Goal: Information Seeking & Learning: Learn about a topic

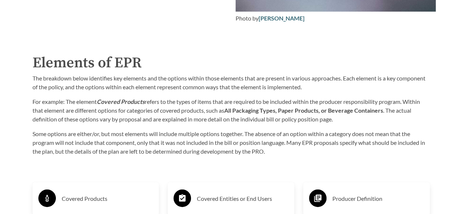
scroll to position [1054, 0]
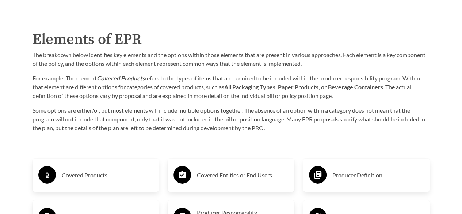
click at [73, 176] on h3 "Covered Products" at bounding box center [108, 175] width 92 height 12
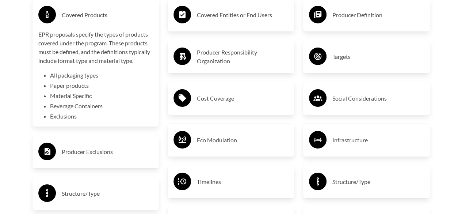
scroll to position [1251, 0]
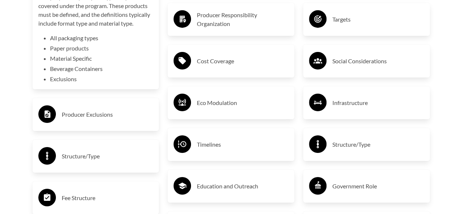
click at [100, 115] on h3 "Producer Exclusions" at bounding box center [108, 114] width 92 height 12
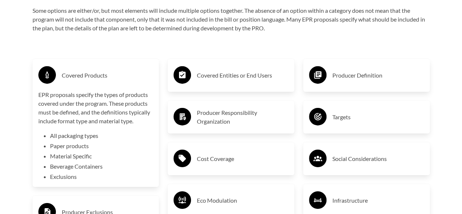
scroll to position [1153, 0]
click at [254, 81] on h3 "Covered Entities or End Users" at bounding box center [243, 76] width 92 height 12
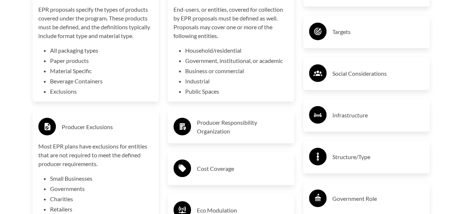
scroll to position [1239, 0]
click at [231, 123] on h3 "Producer Responsibility Organization" at bounding box center [243, 127] width 92 height 18
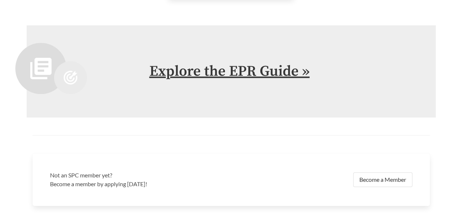
scroll to position [1683, 0]
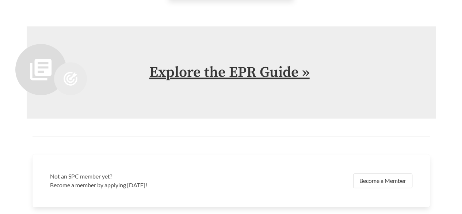
click at [206, 68] on link "Explore the EPR Guide »" at bounding box center [229, 72] width 160 height 18
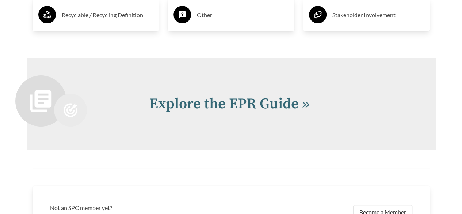
scroll to position [1522, 0]
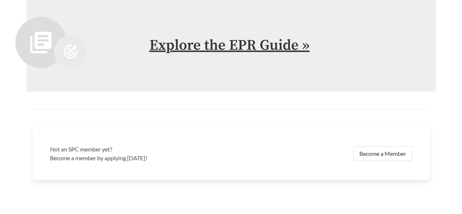
click at [201, 41] on link "Explore the EPR Guide »" at bounding box center [229, 45] width 160 height 18
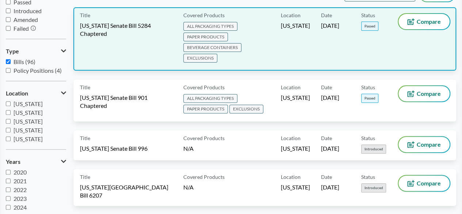
scroll to position [106, 0]
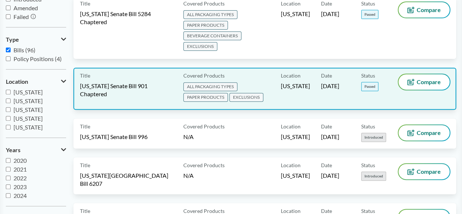
click at [214, 82] on span "ALL PACKAGING TYPES" at bounding box center [210, 86] width 54 height 9
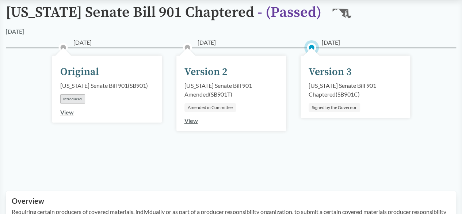
scroll to position [69, 0]
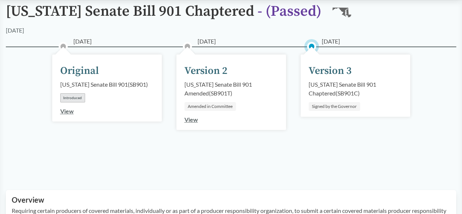
click at [69, 111] on link "View" at bounding box center [67, 110] width 14 height 7
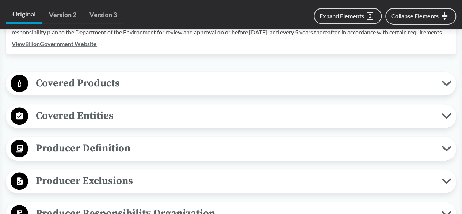
scroll to position [256, 0]
click at [189, 87] on span "Covered Products" at bounding box center [234, 82] width 413 height 16
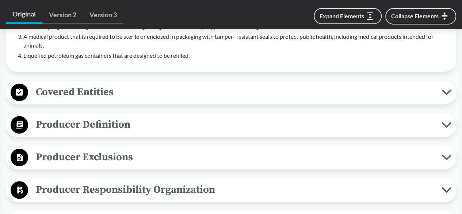
scroll to position [482, 0]
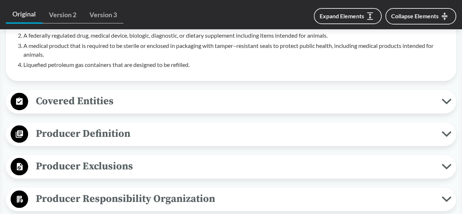
click at [95, 109] on span "Covered Entities" at bounding box center [234, 101] width 413 height 16
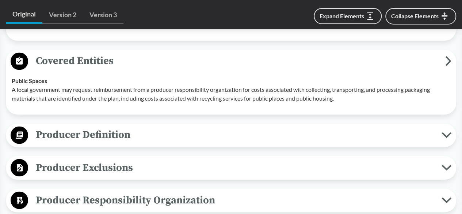
scroll to position [523, 0]
click at [82, 142] on span "Producer Definition" at bounding box center [234, 134] width 413 height 16
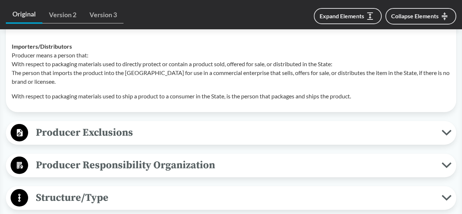
scroll to position [753, 0]
click at [82, 140] on span "Producer Exclusions" at bounding box center [234, 132] width 413 height 16
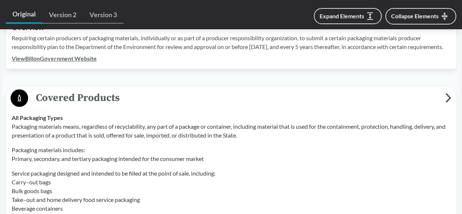
scroll to position [164, 0]
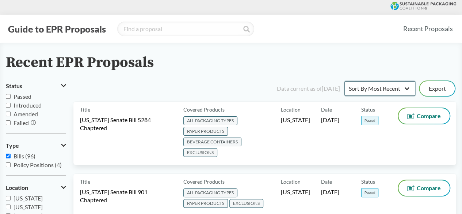
click at [382, 85] on select "Sort By Most Recent Sort By Status" at bounding box center [379, 88] width 71 height 15
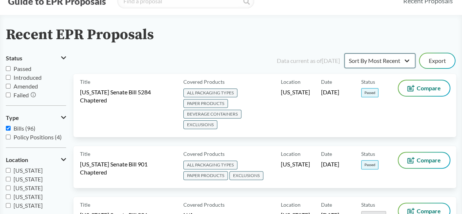
click at [373, 66] on select "Sort By Most Recent Sort By Status" at bounding box center [379, 60] width 71 height 15
select select "Sort By Status"
click at [344, 53] on select "Sort By Most Recent Sort By Status" at bounding box center [379, 60] width 71 height 15
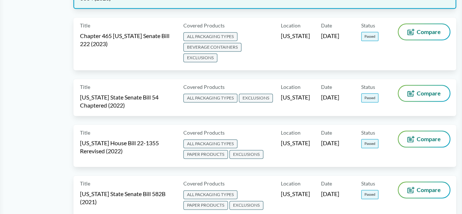
scroll to position [353, 0]
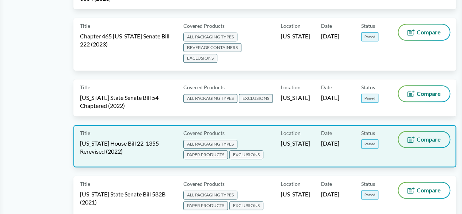
click at [422, 136] on span "Compare" at bounding box center [428, 139] width 24 height 6
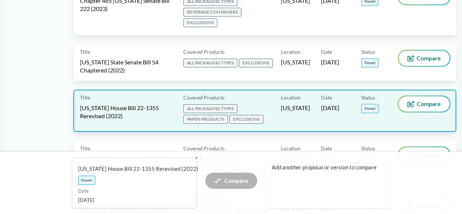
scroll to position [389, 0]
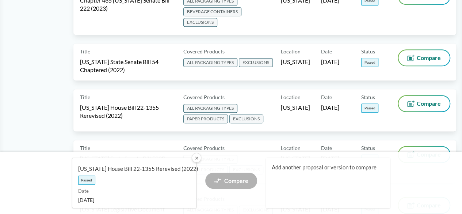
click at [197, 156] on button "✕" at bounding box center [195, 157] width 9 height 9
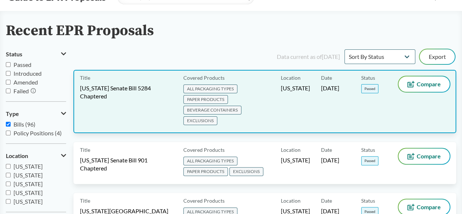
scroll to position [30, 0]
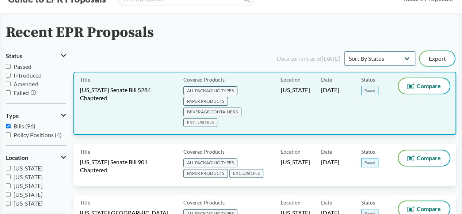
click at [252, 90] on span "ALL PACKAGING TYPES PAPER PRODUCTS BEVERAGE CONTAINERS EXCLUSIONS" at bounding box center [230, 107] width 95 height 42
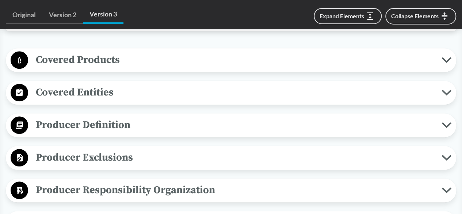
scroll to position [280, 0]
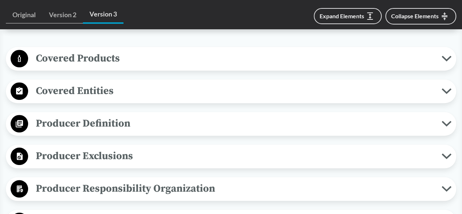
click at [122, 119] on span "Producer Definition" at bounding box center [234, 123] width 413 height 16
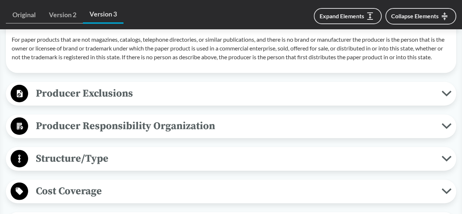
scroll to position [779, 0]
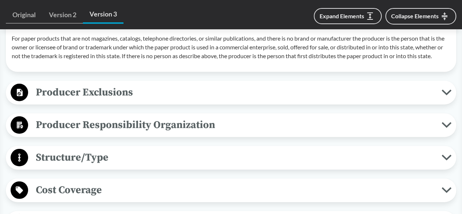
click at [117, 100] on span "Producer Exclusions" at bounding box center [234, 92] width 413 height 16
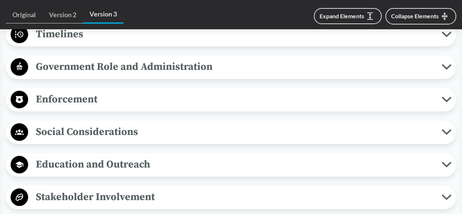
scroll to position [1301, 0]
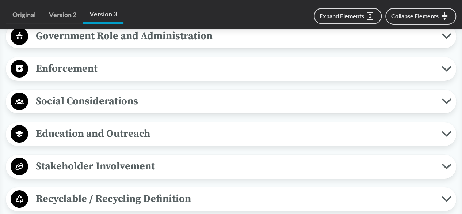
click at [103, 109] on span "Social Considerations" at bounding box center [234, 101] width 413 height 16
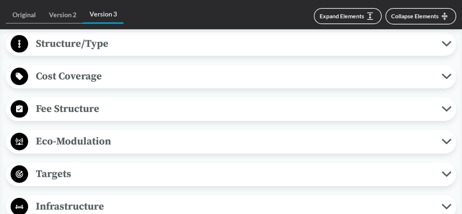
scroll to position [1062, 0]
click at [72, 117] on span "Fee Structure" at bounding box center [234, 109] width 413 height 16
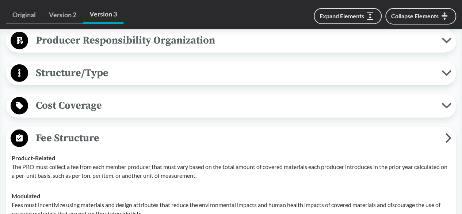
scroll to position [1000, 0]
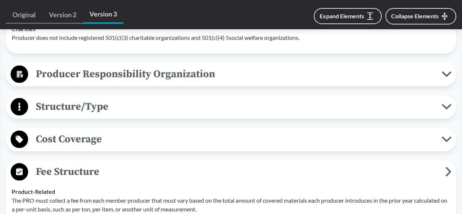
click at [100, 115] on span "Structure/Type" at bounding box center [234, 106] width 413 height 16
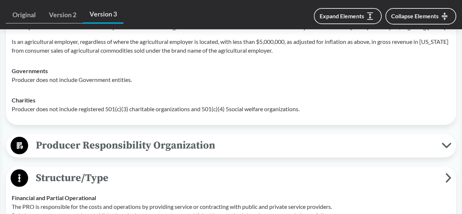
scroll to position [928, 0]
click at [76, 154] on span "Producer Responsibility Organization" at bounding box center [234, 145] width 413 height 16
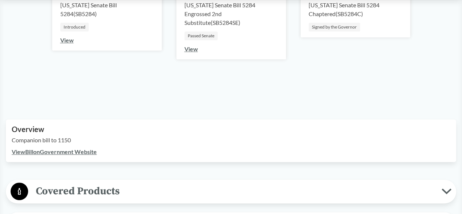
scroll to position [178, 0]
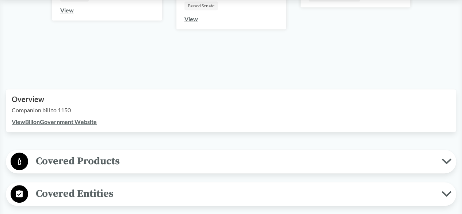
click at [69, 123] on link "View Bill on Government Website" at bounding box center [54, 121] width 85 height 7
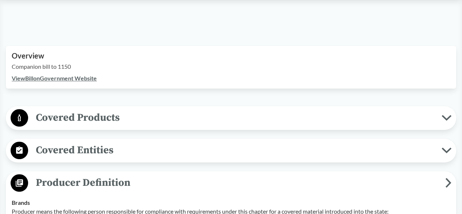
click at [192, 122] on span "Covered Products" at bounding box center [234, 117] width 413 height 16
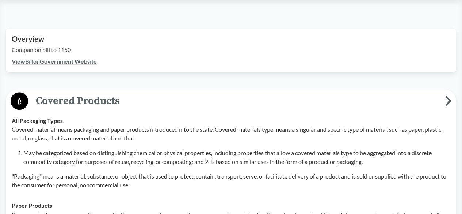
scroll to position [241, 0]
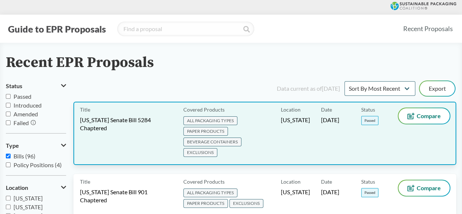
click at [154, 122] on span "[US_STATE] Senate Bill 5284 Chaptered" at bounding box center [127, 124] width 95 height 16
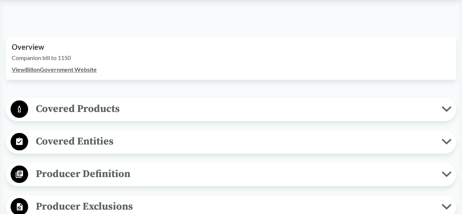
scroll to position [230, 0]
click at [108, 103] on span "Covered Products" at bounding box center [234, 108] width 413 height 16
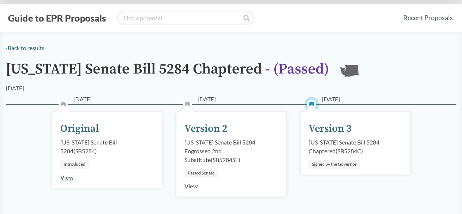
scroll to position [0, 0]
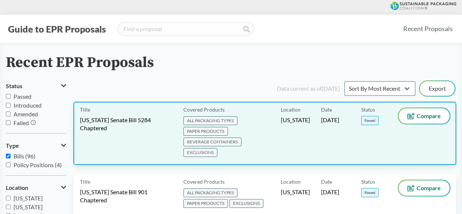
click at [165, 118] on span "[US_STATE] Senate Bill 5284 Chaptered" at bounding box center [127, 124] width 95 height 16
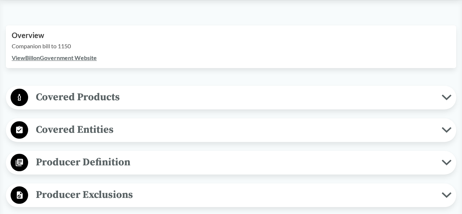
scroll to position [242, 0]
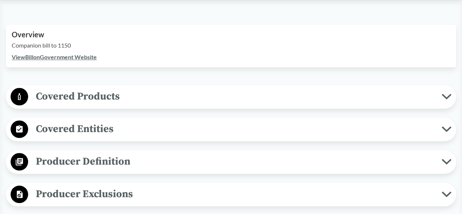
click at [101, 98] on span "Covered Products" at bounding box center [234, 96] width 413 height 16
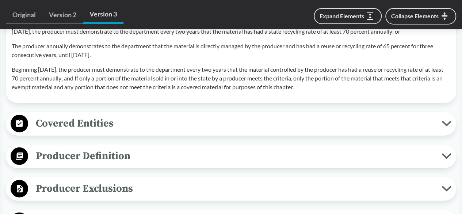
scroll to position [890, 0]
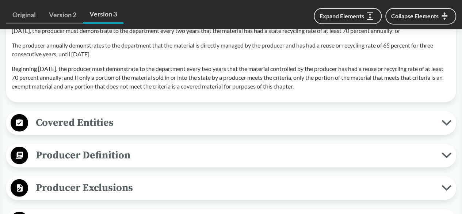
click at [101, 131] on span "Covered Entities" at bounding box center [234, 122] width 413 height 16
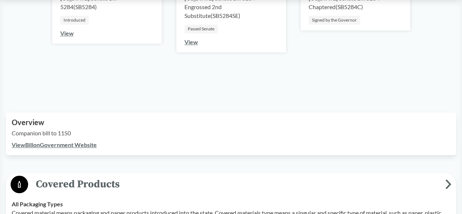
scroll to position [248, 0]
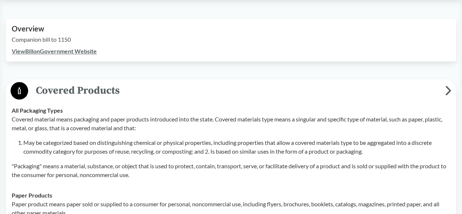
drag, startPoint x: 334, startPoint y: 168, endPoint x: 8, endPoint y: 110, distance: 331.1
copy tbody "All Packaging Types Covered material means packaging and paper products introdu…"
click at [226, 132] on div "Covered material means packaging and paper products introduced into the state. …" at bounding box center [231, 147] width 438 height 64
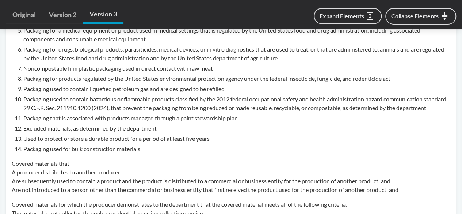
scroll to position [1067, 0]
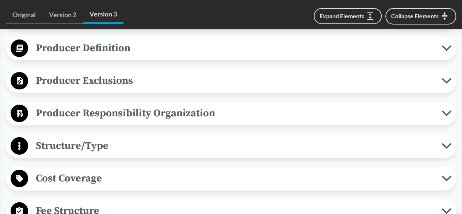
click at [98, 89] on span "Producer Exclusions" at bounding box center [234, 80] width 413 height 16
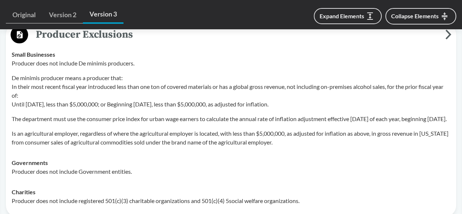
scroll to position [1114, 0]
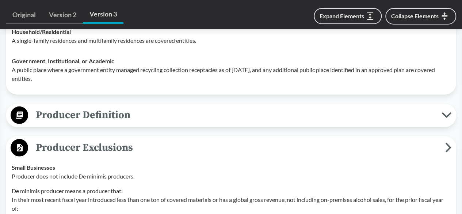
click at [146, 123] on span "Producer Definition" at bounding box center [234, 115] width 413 height 16
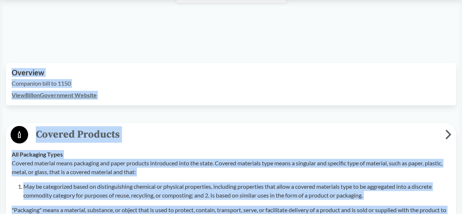
scroll to position [186, 0]
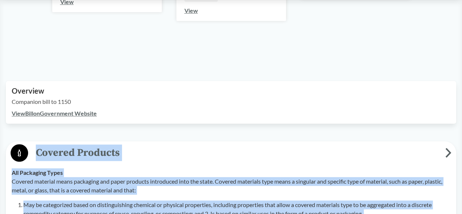
drag, startPoint x: 311, startPoint y: 174, endPoint x: 34, endPoint y: 151, distance: 278.0
copy div "Covered Products All Packaging Types Covered material means packaging and paper…"
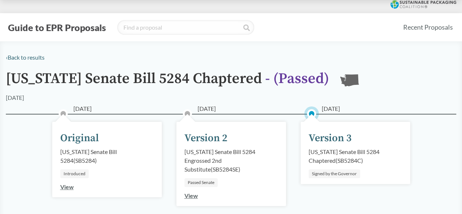
scroll to position [0, 0]
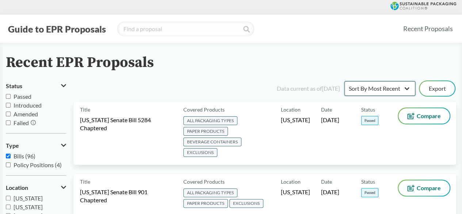
click at [368, 92] on select "Sort By Most Recent Sort By Status" at bounding box center [379, 88] width 71 height 15
select select "Sort By Status"
click at [344, 81] on select "Sort By Most Recent Sort By Status" at bounding box center [379, 88] width 71 height 15
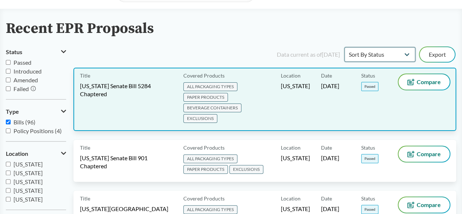
scroll to position [34, 0]
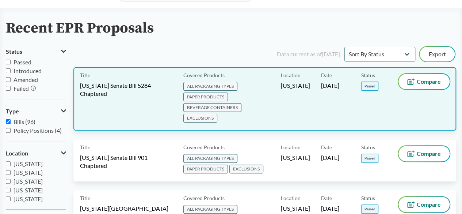
click at [111, 89] on span "[US_STATE] Senate Bill 5284 Chaptered" at bounding box center [127, 89] width 95 height 16
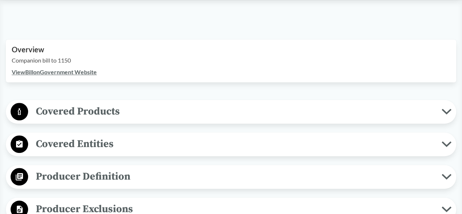
scroll to position [228, 0]
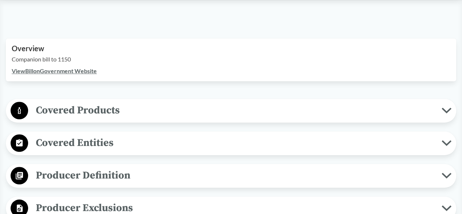
click at [82, 111] on span "Covered Products" at bounding box center [234, 110] width 413 height 16
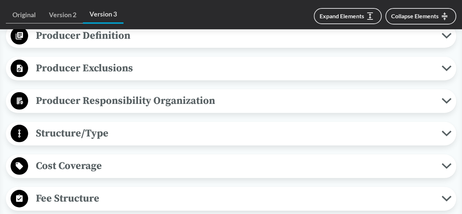
scroll to position [962, 0]
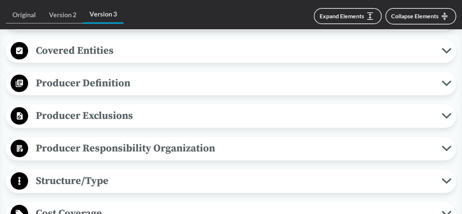
click at [105, 91] on span "Producer Definition" at bounding box center [234, 83] width 413 height 16
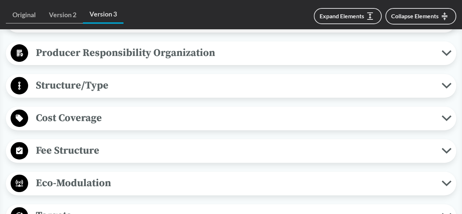
scroll to position [1497, 0]
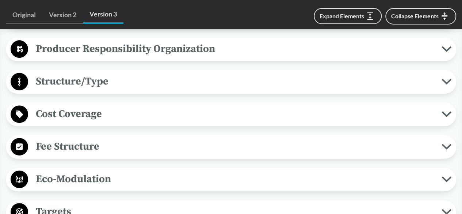
click at [113, 24] on span "Producer Exclusions" at bounding box center [234, 16] width 413 height 16
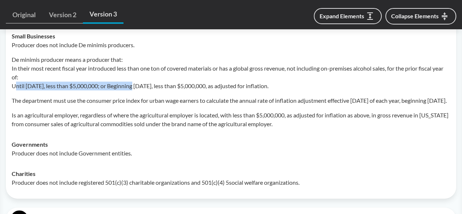
drag, startPoint x: 132, startPoint y: 114, endPoint x: 14, endPoint y: 114, distance: 117.9
click at [14, 90] on p "De minimis producer means a producer that: In their most recent fiscal year int…" at bounding box center [231, 72] width 438 height 35
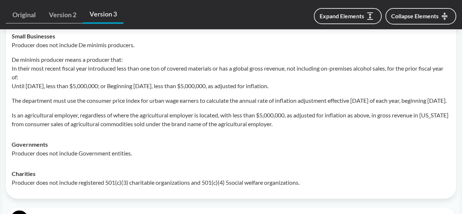
click at [110, 128] on p "Is an agricultural employer, regardless of where the agricultural employer is l…" at bounding box center [231, 120] width 438 height 18
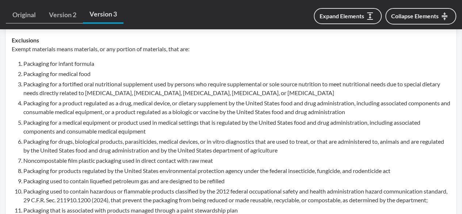
scroll to position [585, 0]
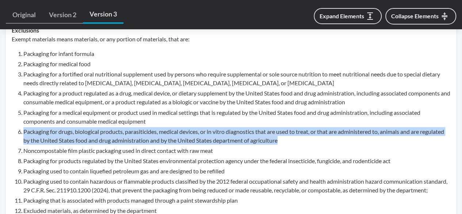
drag, startPoint x: 311, startPoint y: 138, endPoint x: 20, endPoint y: 131, distance: 290.6
click at [23, 131] on li "Packaging for drugs, biological products, parasiticides, medical devices, or in…" at bounding box center [236, 136] width 427 height 18
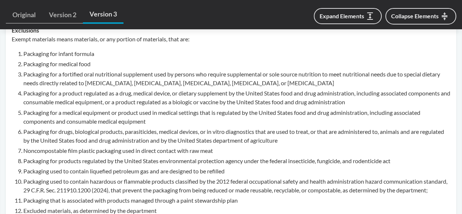
click at [89, 160] on li "Packaging for products regulated by the United States environmental protection …" at bounding box center [236, 160] width 427 height 9
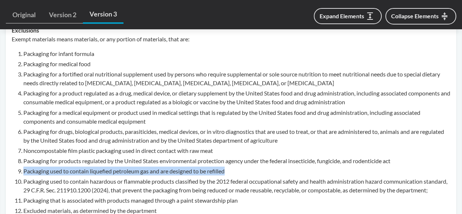
drag, startPoint x: 229, startPoint y: 173, endPoint x: 13, endPoint y: 170, distance: 216.1
click at [13, 170] on div "Exempt materials means materials, or any portion of materials, that are: Packag…" at bounding box center [231, 215] width 438 height 361
click at [247, 173] on li "Packaging used to contain liquefied petroleum gas and are designed to be refill…" at bounding box center [236, 170] width 427 height 9
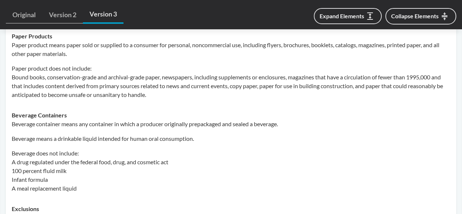
scroll to position [407, 0]
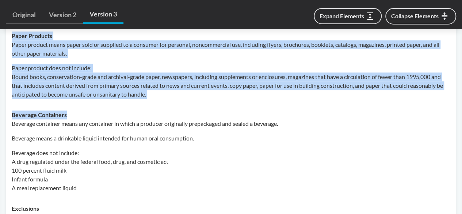
drag, startPoint x: 66, startPoint y: 112, endPoint x: 5, endPoint y: 112, distance: 61.3
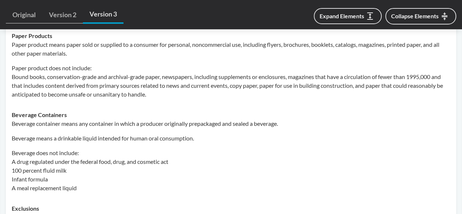
click at [87, 135] on p "Beverage means a drinkable liquid intended for human oral consumption." at bounding box center [231, 138] width 438 height 9
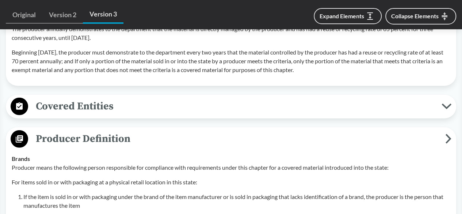
scroll to position [911, 0]
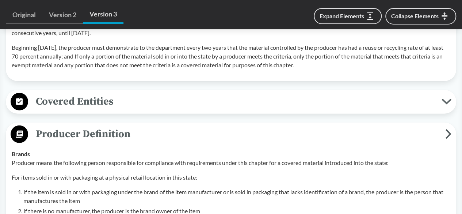
click at [227, 110] on span "Covered Entities" at bounding box center [234, 101] width 413 height 16
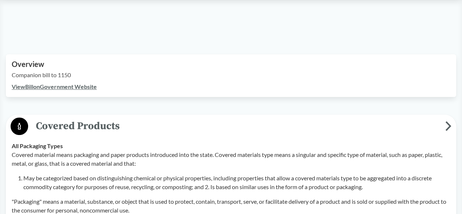
scroll to position [93, 0]
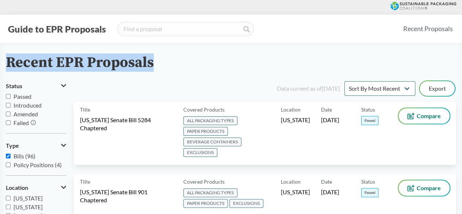
drag, startPoint x: 159, startPoint y: 63, endPoint x: 8, endPoint y: 58, distance: 150.8
click at [8, 58] on div "Recent EPR Proposals" at bounding box center [231, 62] width 450 height 16
click at [168, 63] on div "Recent EPR Proposals" at bounding box center [231, 62] width 450 height 16
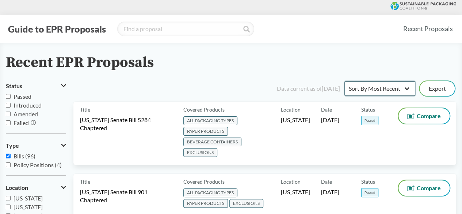
click at [384, 84] on select "Sort By Most Recent Sort By Status" at bounding box center [379, 88] width 71 height 15
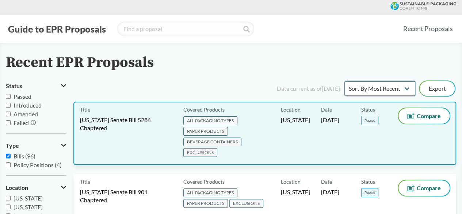
select select "Sort By Status"
click at [344, 81] on select "Sort By Most Recent Sort By Status" at bounding box center [379, 88] width 71 height 15
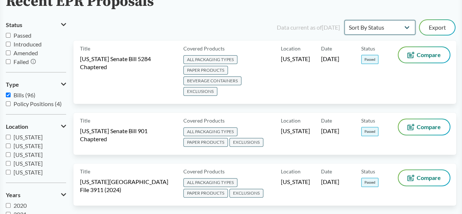
scroll to position [34, 0]
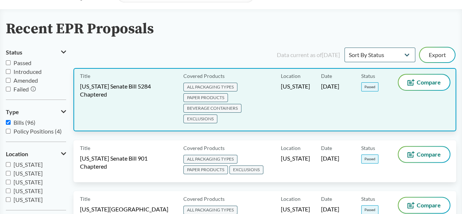
click at [159, 88] on span "[US_STATE] Senate Bill 5284 Chaptered" at bounding box center [127, 90] width 95 height 16
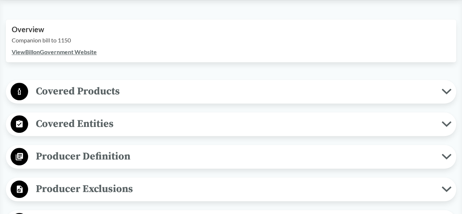
click at [97, 88] on span "Covered Products" at bounding box center [234, 91] width 413 height 16
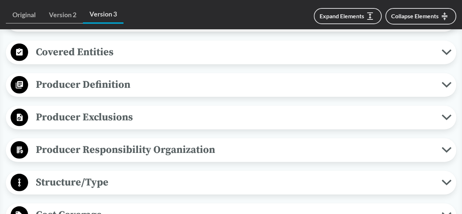
scroll to position [960, 0]
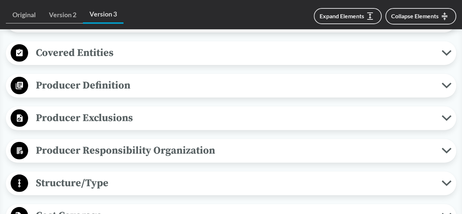
click at [126, 93] on span "Producer Definition" at bounding box center [234, 85] width 413 height 16
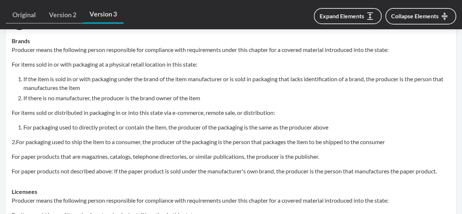
scroll to position [1026, 0]
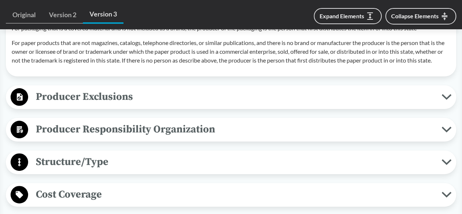
click at [119, 105] on span "Producer Exclusions" at bounding box center [234, 96] width 413 height 16
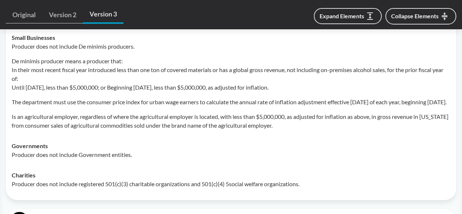
scroll to position [1500, 0]
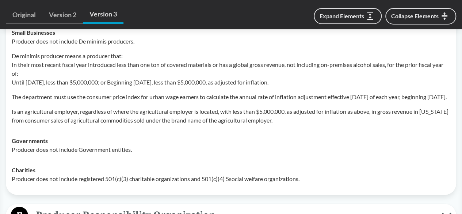
drag, startPoint x: 324, startPoint y: 105, endPoint x: 10, endPoint y: 107, distance: 313.5
click at [10, 107] on td "Small Businesses Producer does not include De minimis producers. De minimis pro…" at bounding box center [230, 76] width 445 height 108
click at [107, 124] on p "Is an agricultural employer, regardless of where the agricultural employer is l…" at bounding box center [231, 116] width 438 height 18
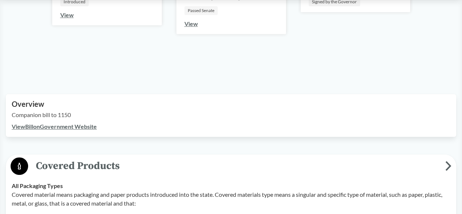
scroll to position [173, 0]
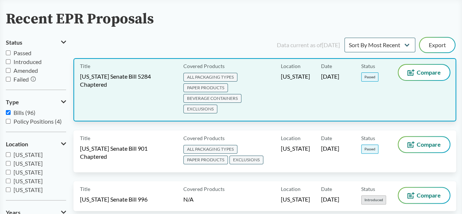
scroll to position [46, 0]
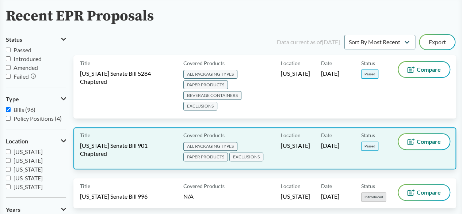
click at [145, 139] on div "Title [US_STATE] Senate Bill 901 Chaptered" at bounding box center [130, 148] width 100 height 29
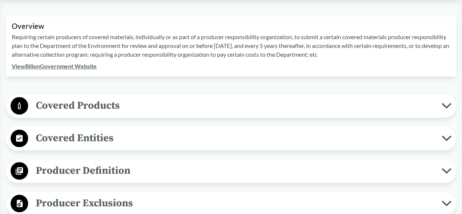
click at [113, 112] on span "Covered Products" at bounding box center [234, 105] width 413 height 16
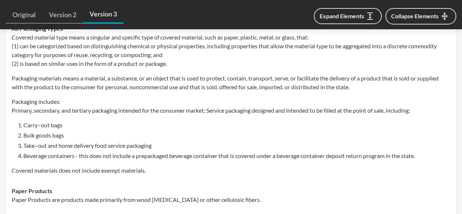
scroll to position [354, 0]
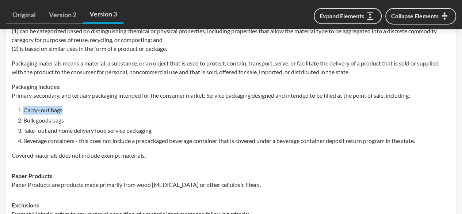
drag, startPoint x: 64, startPoint y: 111, endPoint x: 22, endPoint y: 110, distance: 42.0
click at [23, 110] on li "Carry–out bags" at bounding box center [236, 109] width 427 height 9
drag, startPoint x: 72, startPoint y: 122, endPoint x: 23, endPoint y: 122, distance: 49.3
click at [23, 122] on li "Bulk goods bags" at bounding box center [236, 120] width 427 height 9
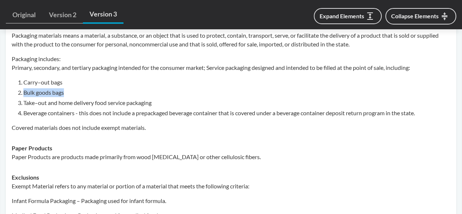
scroll to position [382, 0]
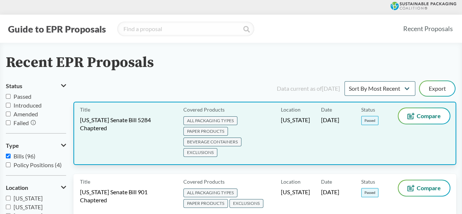
click at [158, 118] on span "[US_STATE] Senate Bill 5284 Chaptered" at bounding box center [127, 124] width 95 height 16
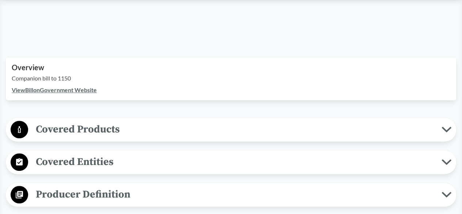
click at [114, 128] on span "Covered Products" at bounding box center [234, 129] width 413 height 16
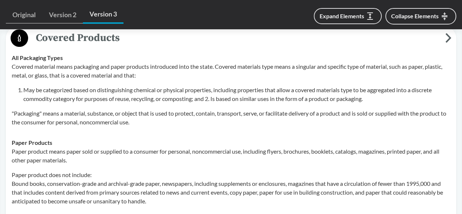
scroll to position [312, 0]
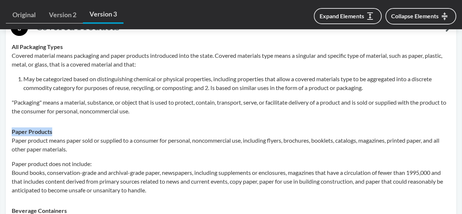
drag, startPoint x: 53, startPoint y: 130, endPoint x: 11, endPoint y: 132, distance: 42.7
click at [11, 132] on td "Paper Products Paper product means paper sold or supplied to a consumer for per…" at bounding box center [230, 160] width 445 height 79
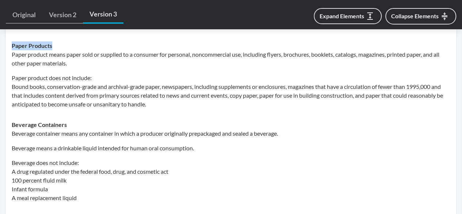
scroll to position [414, 0]
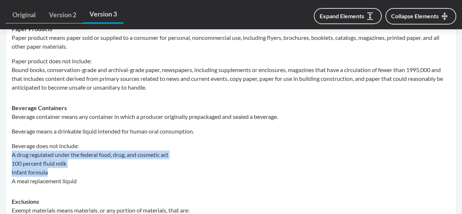
drag, startPoint x: 84, startPoint y: 176, endPoint x: 11, endPoint y: 153, distance: 76.1
click at [11, 153] on td "Beverage Containers Beverage container means any container in which a producer …" at bounding box center [230, 143] width 445 height 93
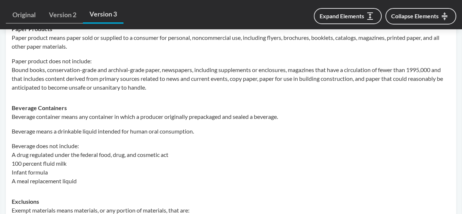
click at [88, 178] on p "Beverage does not include: A drug regulated under the federal food, drug, and c…" at bounding box center [231, 163] width 438 height 44
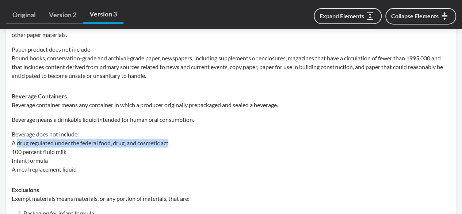
drag, startPoint x: 184, startPoint y: 144, endPoint x: 18, endPoint y: 141, distance: 165.7
click at [18, 141] on p "Beverage does not include: A drug regulated under the federal food, drug, and c…" at bounding box center [231, 152] width 438 height 44
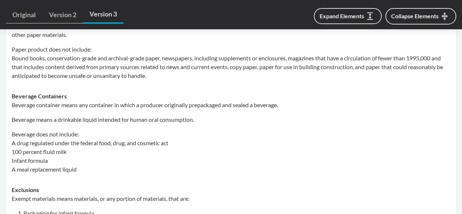
click at [128, 172] on p "Beverage does not include: A drug regulated under the federal food, drug, and c…" at bounding box center [231, 152] width 438 height 44
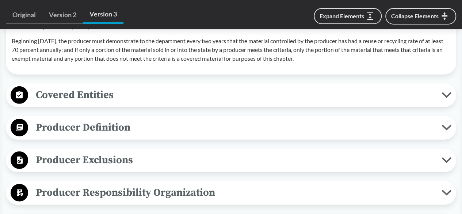
scroll to position [918, 0]
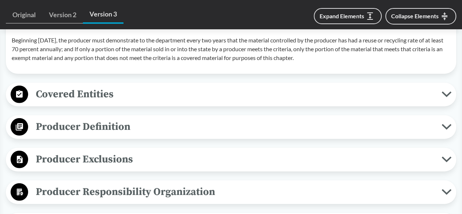
click at [102, 135] on span "Producer Definition" at bounding box center [234, 126] width 413 height 16
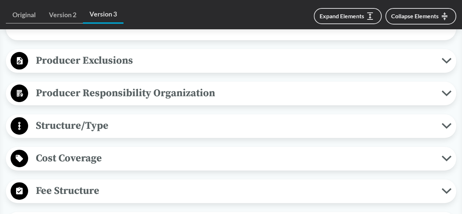
scroll to position [1453, 0]
click at [109, 68] on span "Producer Exclusions" at bounding box center [234, 60] width 413 height 16
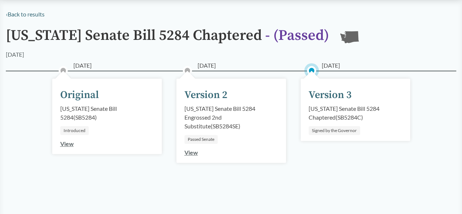
scroll to position [4, 0]
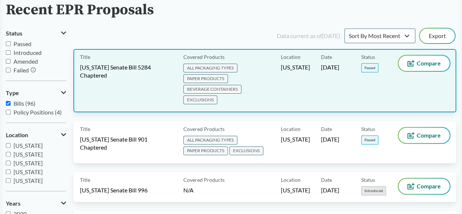
scroll to position [54, 0]
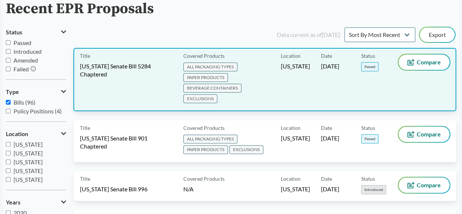
click at [144, 71] on span "[US_STATE] Senate Bill 5284 Chaptered" at bounding box center [127, 70] width 95 height 16
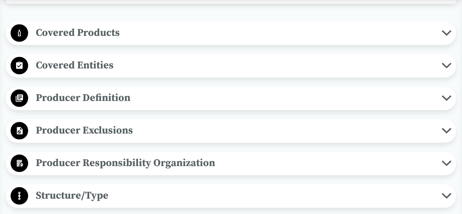
scroll to position [253, 0]
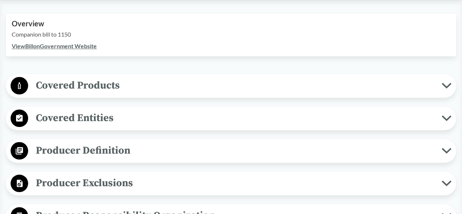
click at [97, 85] on span "Covered Products" at bounding box center [234, 85] width 413 height 16
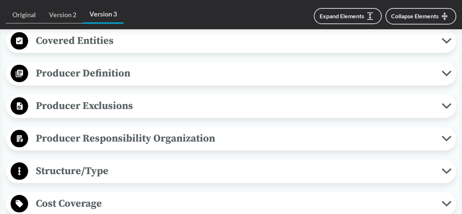
scroll to position [968, 0]
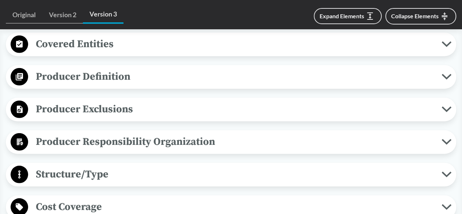
click at [96, 85] on span "Producer Definition" at bounding box center [234, 76] width 413 height 16
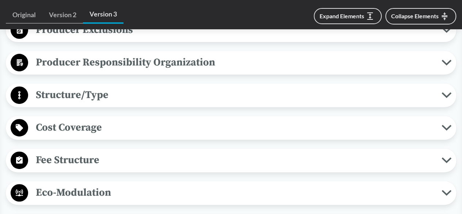
scroll to position [1475, 0]
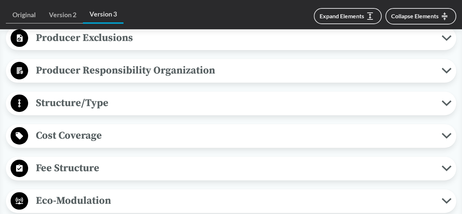
click at [110, 46] on span "Producer Exclusions" at bounding box center [234, 38] width 413 height 16
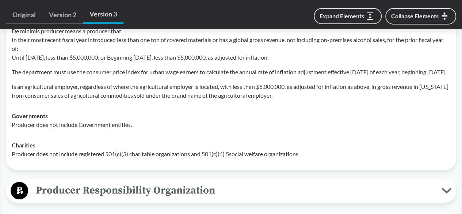
scroll to position [1525, 0]
drag, startPoint x: 325, startPoint y: 82, endPoint x: 12, endPoint y: 58, distance: 313.8
click at [12, 58] on p "De minimis producer means a producer that: In their most recent fiscal year int…" at bounding box center [231, 44] width 438 height 35
click at [141, 129] on div "Governments Producer does not include Government entities." at bounding box center [231, 121] width 438 height 18
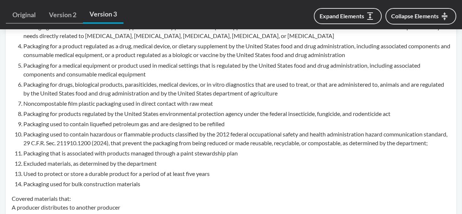
scroll to position [632, 0]
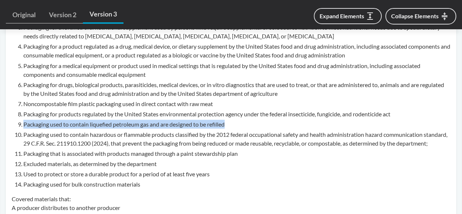
drag, startPoint x: 234, startPoint y: 122, endPoint x: 23, endPoint y: 123, distance: 210.6
click at [23, 123] on li "Packaging used to contain liquefied petroleum gas and are designed to be refill…" at bounding box center [236, 123] width 427 height 9
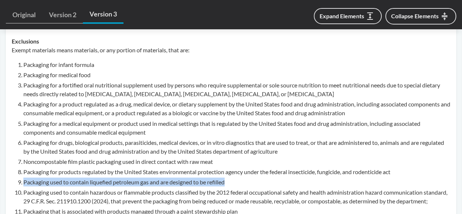
scroll to position [574, 0]
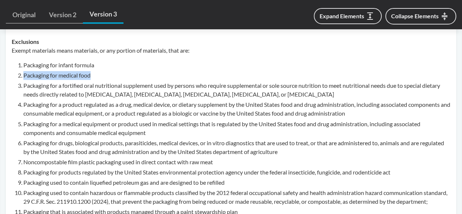
drag, startPoint x: 93, startPoint y: 75, endPoint x: 24, endPoint y: 76, distance: 68.3
click at [24, 76] on li "Packaging for medical food" at bounding box center [236, 75] width 427 height 9
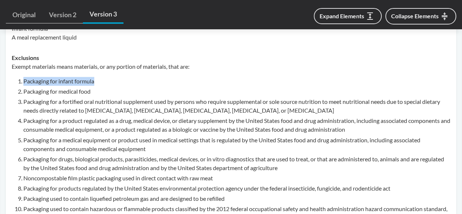
drag, startPoint x: 102, startPoint y: 80, endPoint x: 22, endPoint y: 80, distance: 80.7
click at [23, 80] on li "Packaging for infant formula" at bounding box center [236, 81] width 427 height 9
click at [110, 110] on li "Packaging for a fortified oral nutritional supplement used by persons who requi…" at bounding box center [236, 106] width 427 height 18
drag, startPoint x: 96, startPoint y: 79, endPoint x: 23, endPoint y: 79, distance: 73.0
click at [23, 79] on li "Packaging for infant formula" at bounding box center [236, 81] width 427 height 9
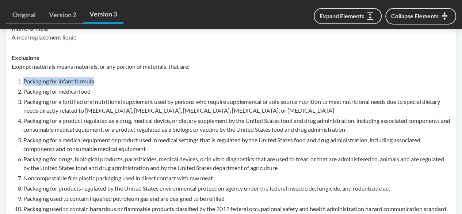
click at [105, 82] on li "Packaging for infant formula" at bounding box center [236, 81] width 427 height 9
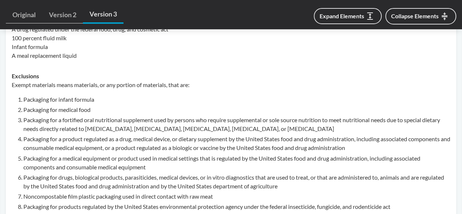
scroll to position [540, 0]
drag, startPoint x: 99, startPoint y: 98, endPoint x: 23, endPoint y: 103, distance: 75.3
click at [23, 103] on li "Packaging for infant formula" at bounding box center [236, 99] width 427 height 9
click at [128, 108] on li "Packaging for medical food" at bounding box center [236, 109] width 427 height 9
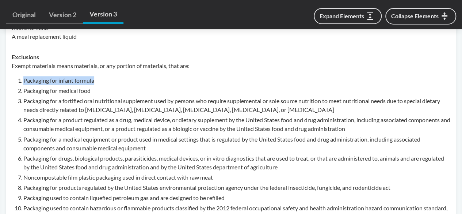
drag, startPoint x: 97, startPoint y: 78, endPoint x: 24, endPoint y: 81, distance: 73.4
click at [24, 81] on li "Packaging for infant formula" at bounding box center [236, 80] width 427 height 9
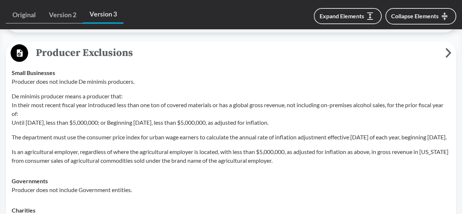
scroll to position [1461, 0]
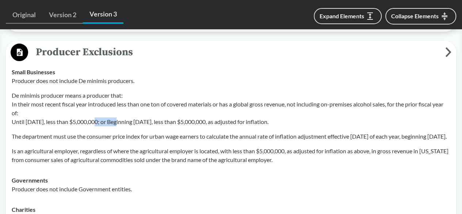
drag, startPoint x: 93, startPoint y: 145, endPoint x: 119, endPoint y: 146, distance: 26.0
click at [119, 126] on p "De minimis producer means a producer that: In their most recent fiscal year int…" at bounding box center [231, 108] width 438 height 35
click at [170, 122] on p "De minimis producer means a producer that: In their most recent fiscal year int…" at bounding box center [231, 108] width 438 height 35
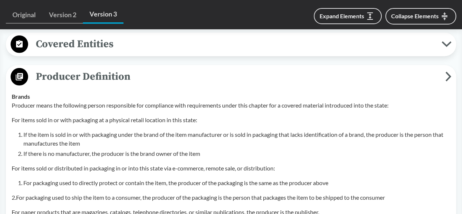
scroll to position [968, 0]
click at [90, 53] on span "Covered Entities" at bounding box center [234, 44] width 413 height 16
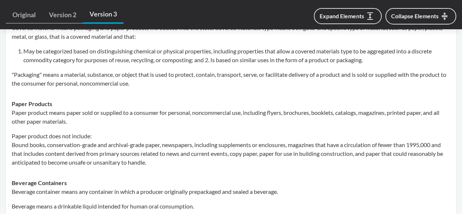
scroll to position [0, 0]
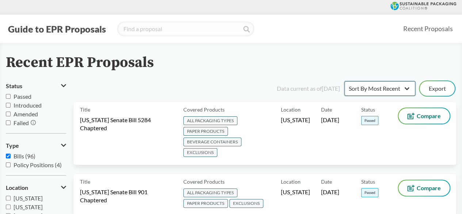
click at [391, 89] on select "Sort By Most Recent Sort By Status" at bounding box center [379, 88] width 71 height 15
select select "Sort By Status"
click at [344, 81] on select "Sort By Most Recent Sort By Status" at bounding box center [379, 88] width 71 height 15
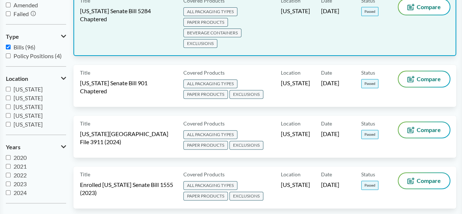
scroll to position [112, 0]
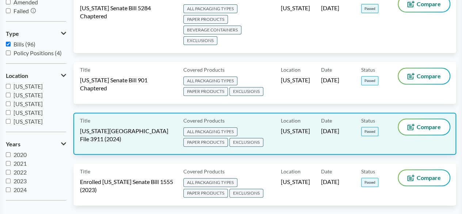
click at [218, 127] on span "ALL PACKAGING TYPES" at bounding box center [210, 131] width 54 height 9
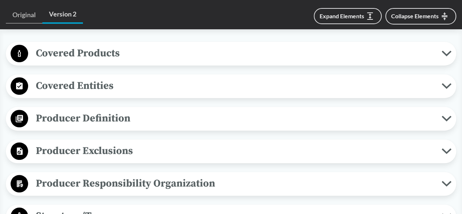
scroll to position [296, 0]
click at [105, 48] on span "Covered Products" at bounding box center [234, 53] width 413 height 16
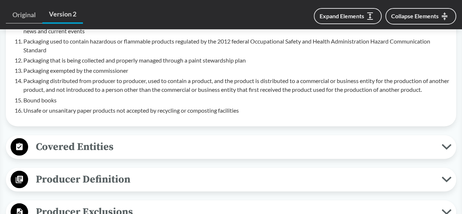
scroll to position [597, 0]
click at [91, 138] on span "Covered Entities" at bounding box center [234, 146] width 413 height 16
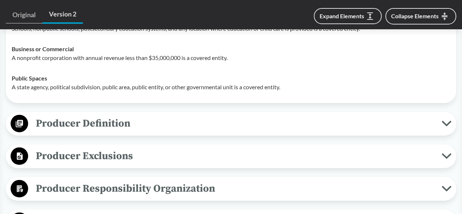
scroll to position [773, 0]
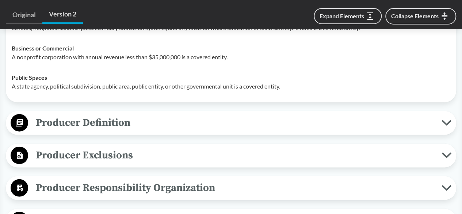
click at [73, 114] on span "Producer Definition" at bounding box center [234, 122] width 413 height 16
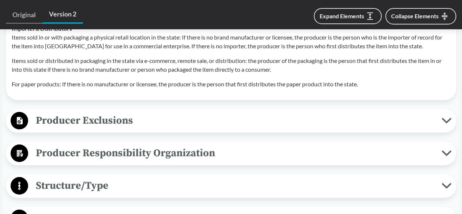
click at [90, 112] on span "Producer Exclusions" at bounding box center [234, 120] width 413 height 16
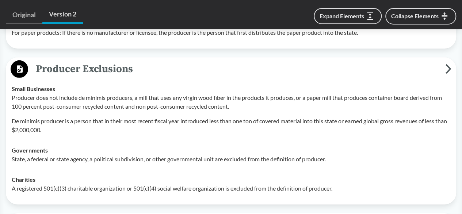
scroll to position [1117, 0]
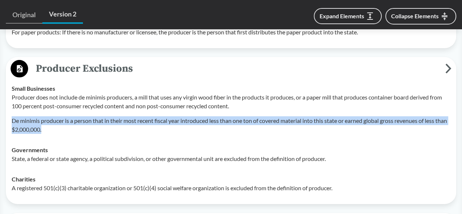
drag, startPoint x: 58, startPoint y: 120, endPoint x: 10, endPoint y: 111, distance: 49.3
click at [10, 111] on td "Small Businesses Producer does not include de minimis producers, a mill that us…" at bounding box center [230, 108] width 445 height 61
click at [77, 120] on p "De minimis producer is a person that in their most recent fiscal year introduce…" at bounding box center [231, 125] width 438 height 18
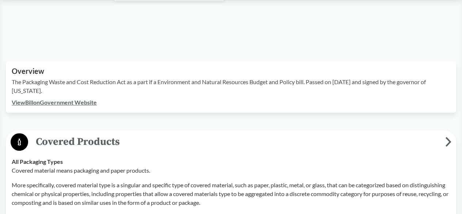
scroll to position [0, 0]
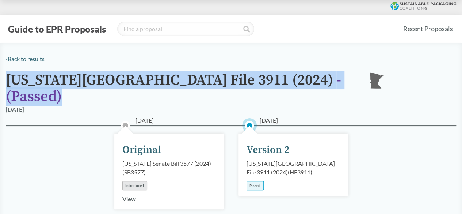
drag, startPoint x: 294, startPoint y: 82, endPoint x: 6, endPoint y: 75, distance: 288.4
click at [6, 75] on div "[US_STATE][GEOGRAPHIC_DATA] File 3911 (2024) - ( Passed ) [GEOGRAPHIC_DATA]" at bounding box center [231, 88] width 450 height 33
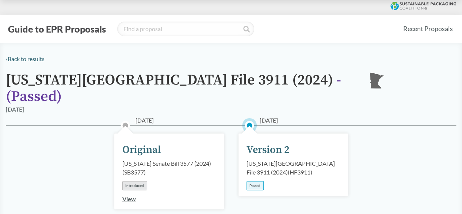
click at [53, 127] on div "[DATE] Original [US_STATE] Senate Bill 3577 (2024) ( SB3577 ) Introduced View […" at bounding box center [231, 188] width 450 height 126
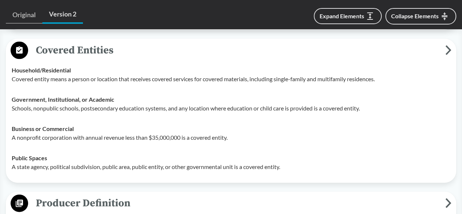
scroll to position [692, 0]
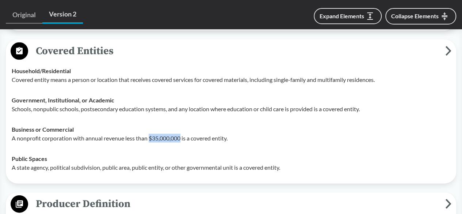
drag, startPoint x: 183, startPoint y: 127, endPoint x: 150, endPoint y: 126, distance: 32.5
click at [150, 133] on p "A nonprofit corporation with annual revenue less than $35,000,000 is a covered …" at bounding box center [231, 137] width 438 height 9
click at [115, 133] on p "A nonprofit corporation with annual revenue less than $35,000,000 is a covered …" at bounding box center [231, 137] width 438 height 9
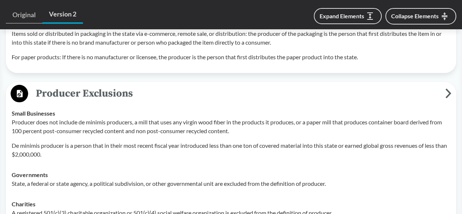
scroll to position [1092, 0]
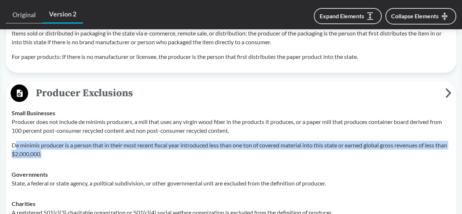
drag, startPoint x: 62, startPoint y: 142, endPoint x: 16, endPoint y: 135, distance: 46.2
click at [16, 141] on p "De minimis producer is a person that in their most recent fiscal year introduce…" at bounding box center [231, 150] width 438 height 18
click at [96, 149] on td "Small Businesses Producer does not include de minimis producers, a mill that us…" at bounding box center [230, 133] width 445 height 61
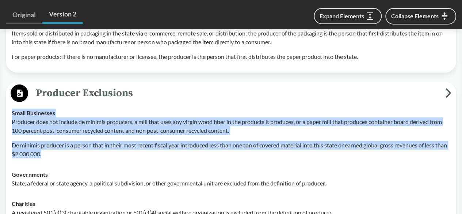
drag, startPoint x: 70, startPoint y: 145, endPoint x: 4, endPoint y: 134, distance: 66.6
click at [47, 149] on td "Small Businesses Producer does not include de minimis producers, a mill that us…" at bounding box center [230, 133] width 445 height 61
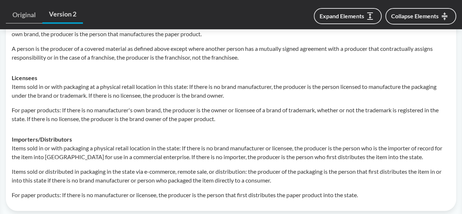
scroll to position [971, 0]
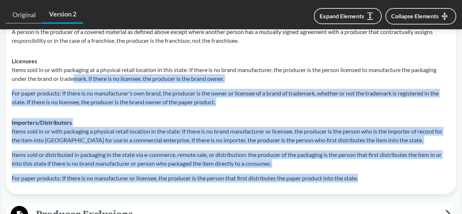
drag, startPoint x: 385, startPoint y: 170, endPoint x: 74, endPoint y: 68, distance: 327.1
click at [74, 68] on tbody "Brands Items sold in or with packaging at a physical retail location in this st…" at bounding box center [230, 61] width 445 height 254
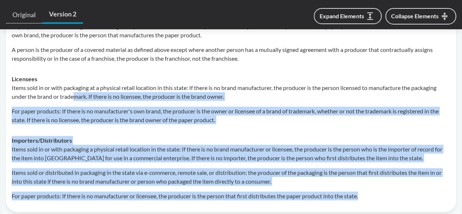
scroll to position [953, 0]
click at [378, 192] on p "For paper products: If there is no manufacturer or licensee, the producer is th…" at bounding box center [231, 196] width 438 height 9
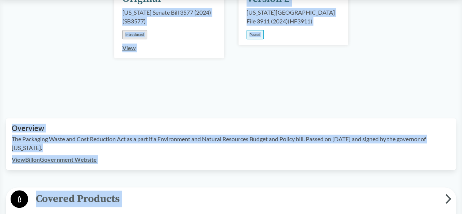
scroll to position [127, 0]
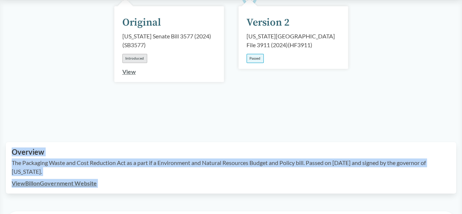
drag, startPoint x: 364, startPoint y: 188, endPoint x: 12, endPoint y: 143, distance: 354.8
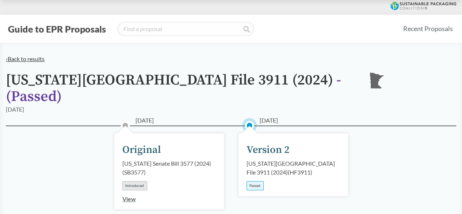
click at [27, 59] on link "‹ Back to results" at bounding box center [25, 58] width 39 height 7
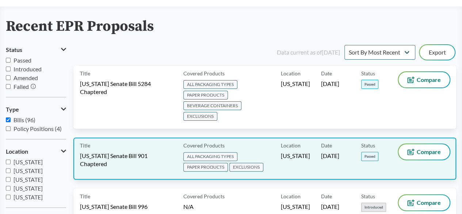
scroll to position [37, 0]
click at [156, 151] on span "[US_STATE] Senate Bill 901 Chaptered" at bounding box center [127, 159] width 95 height 16
